Goal: Information Seeking & Learning: Learn about a topic

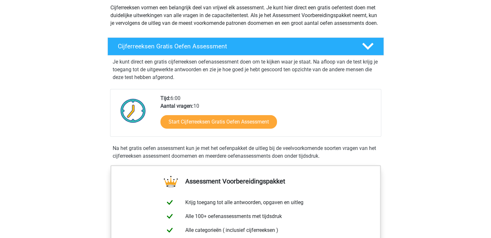
scroll to position [97, 0]
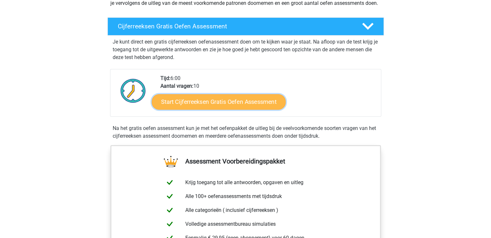
click at [190, 109] on link "Start Cijferreeksen Gratis Oefen Assessment" at bounding box center [219, 101] width 134 height 15
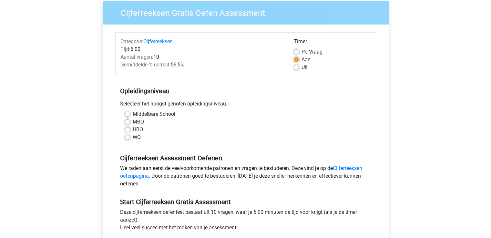
scroll to position [65, 0]
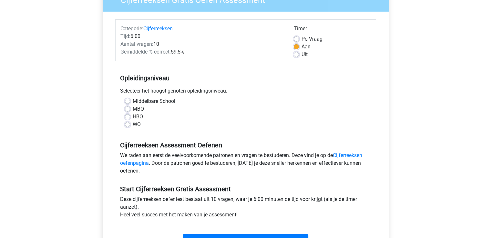
click at [129, 98] on div "Middelbare School" at bounding box center [245, 101] width 241 height 8
click at [133, 101] on label "Middelbare School" at bounding box center [154, 101] width 43 height 8
click at [126, 101] on input "Middelbare School" at bounding box center [127, 100] width 5 height 6
radio input "true"
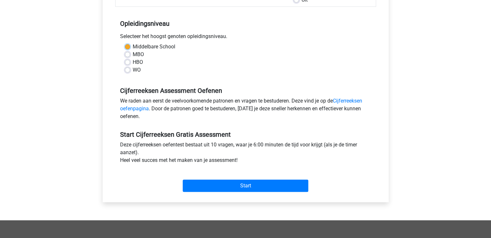
scroll to position [129, 0]
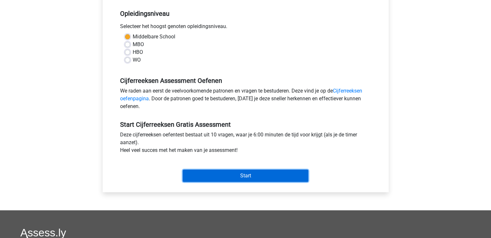
click at [232, 171] on input "Start" at bounding box center [246, 176] width 126 height 12
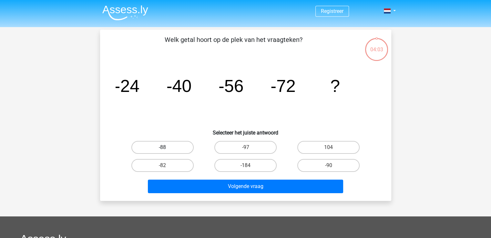
click at [176, 145] on label "-88" at bounding box center [162, 147] width 62 height 13
click at [167, 148] on input "-88" at bounding box center [164, 150] width 4 height 4
radio input "true"
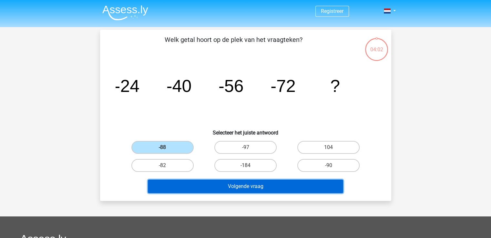
click at [225, 184] on button "Volgende vraag" at bounding box center [245, 187] width 195 height 14
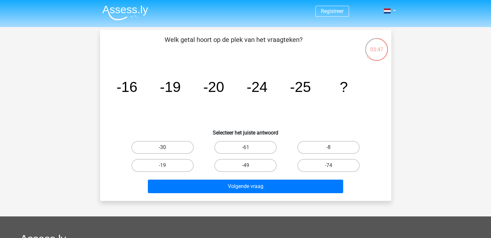
click at [182, 141] on label "-30" at bounding box center [162, 147] width 62 height 13
click at [167, 148] on input "-30" at bounding box center [164, 150] width 4 height 4
radio input "true"
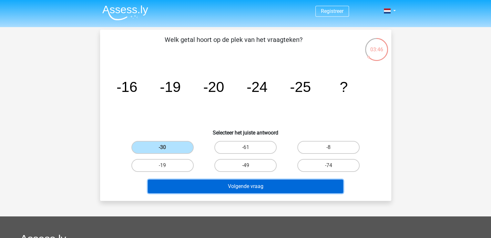
click at [210, 187] on button "Volgende vraag" at bounding box center [245, 187] width 195 height 14
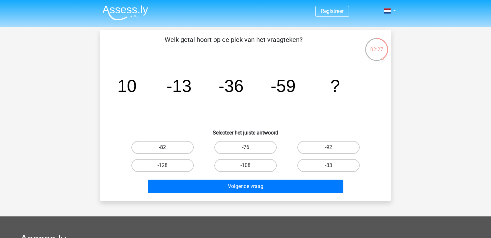
click at [165, 146] on label "-82" at bounding box center [162, 147] width 62 height 13
click at [165, 148] on input "-82" at bounding box center [164, 150] width 4 height 4
radio input "true"
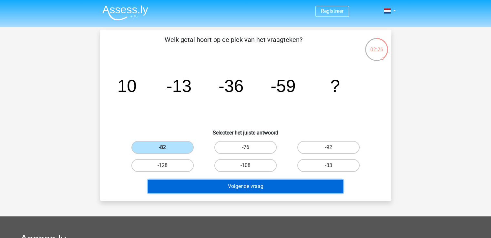
click at [242, 191] on button "Volgende vraag" at bounding box center [245, 187] width 195 height 14
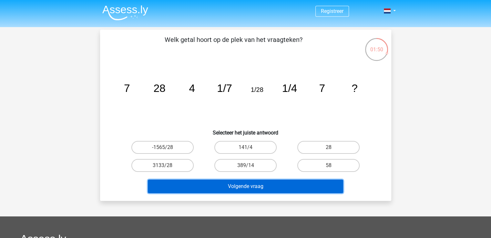
click at [223, 182] on button "Volgende vraag" at bounding box center [245, 187] width 195 height 14
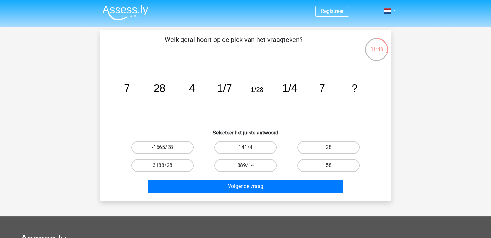
click at [179, 150] on label "-1565/28" at bounding box center [162, 147] width 62 height 13
click at [167, 150] on input "-1565/28" at bounding box center [164, 150] width 4 height 4
radio input "true"
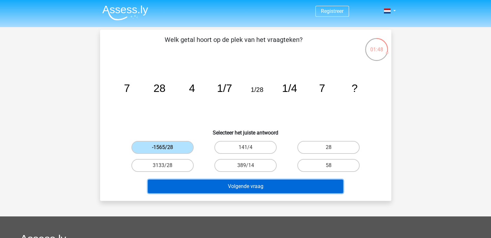
click at [223, 188] on button "Volgende vraag" at bounding box center [245, 187] width 195 height 14
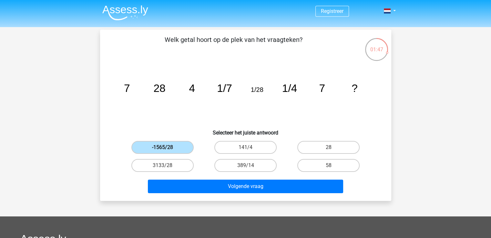
click at [175, 148] on label "-1565/28" at bounding box center [162, 147] width 62 height 13
click at [167, 148] on input "-1565/28" at bounding box center [164, 150] width 4 height 4
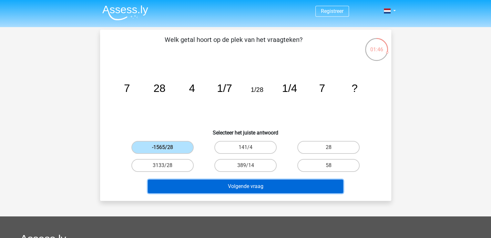
click at [206, 182] on button "Volgende vraag" at bounding box center [245, 187] width 195 height 14
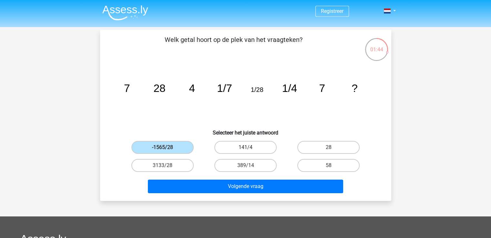
click at [221, 150] on label "141/4" at bounding box center [245, 147] width 62 height 13
click at [245, 150] on input "141/4" at bounding box center [247, 150] width 4 height 4
radio input "true"
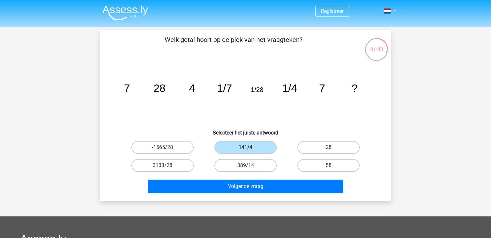
click at [244, 177] on div "Volgende vraag" at bounding box center [245, 185] width 271 height 21
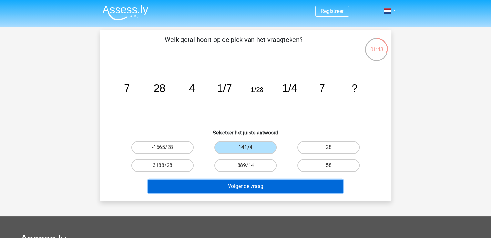
click at [247, 182] on button "Volgende vraag" at bounding box center [245, 187] width 195 height 14
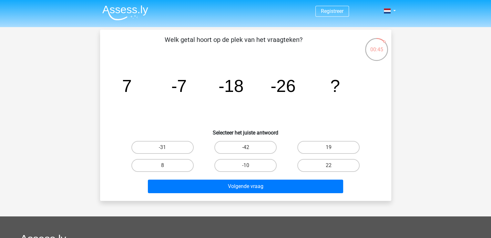
click at [330, 138] on div "19" at bounding box center [328, 147] width 83 height 18
click at [332, 144] on label "19" at bounding box center [328, 147] width 62 height 13
click at [332, 148] on input "19" at bounding box center [331, 150] width 4 height 4
radio input "true"
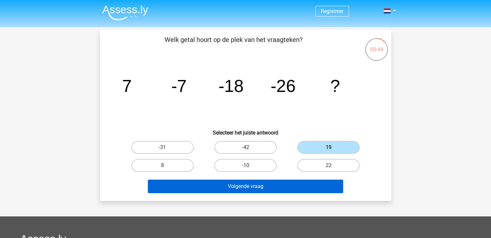
click at [319, 179] on div "Volgende vraag" at bounding box center [245, 185] width 271 height 21
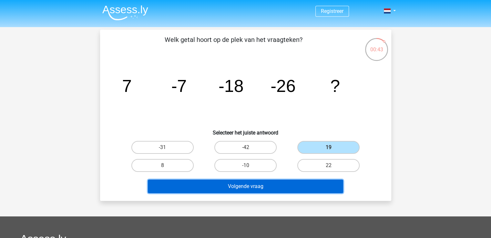
click at [312, 184] on button "Volgende vraag" at bounding box center [245, 187] width 195 height 14
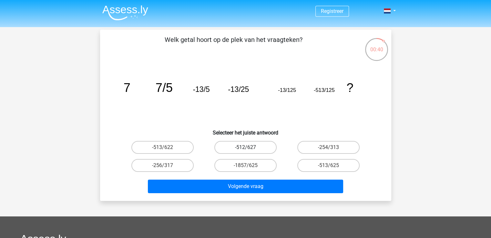
click at [257, 145] on label "-512/627" at bounding box center [245, 147] width 62 height 13
click at [250, 148] on input "-512/627" at bounding box center [247, 150] width 4 height 4
radio input "true"
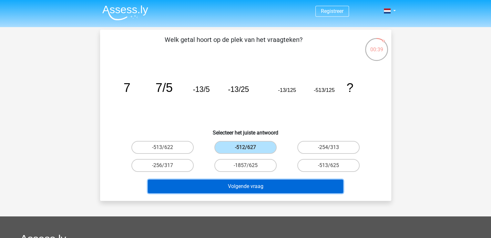
click at [256, 181] on button "Volgende vraag" at bounding box center [245, 187] width 195 height 14
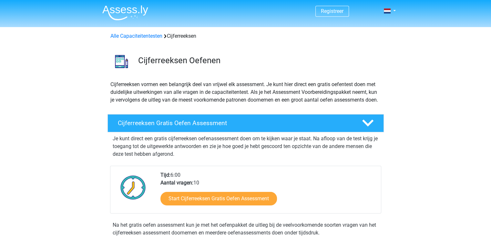
scroll to position [97, 0]
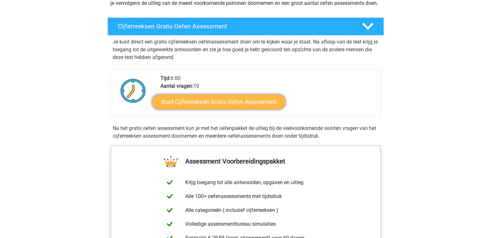
click at [185, 109] on link "Start Cijferreeksen Gratis Oefen Assessment" at bounding box center [219, 101] width 134 height 15
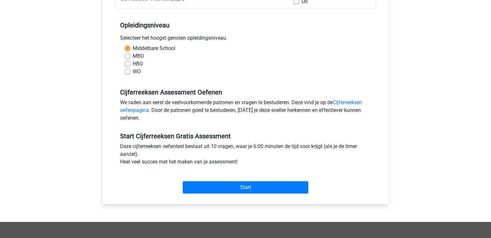
scroll to position [129, 0]
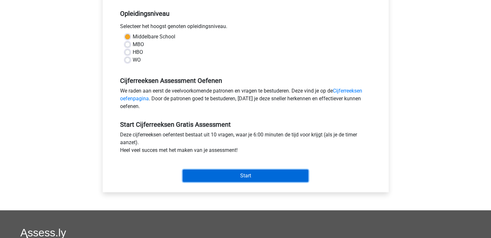
click at [202, 170] on input "Start" at bounding box center [246, 176] width 126 height 12
